Goal: Check status

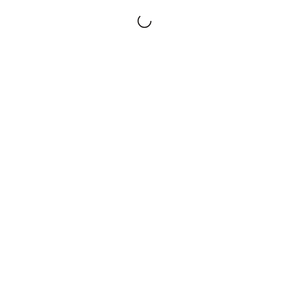
click at [114, 67] on div at bounding box center [144, 145] width 289 height 290
